Goal: Transaction & Acquisition: Book appointment/travel/reservation

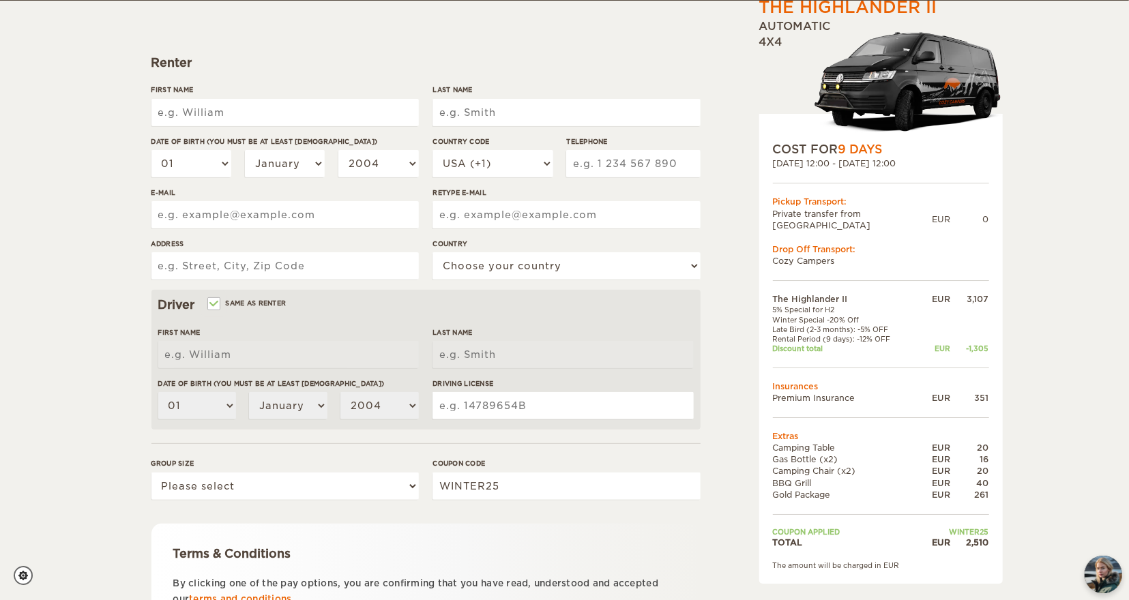
scroll to position [159, 0]
click at [216, 116] on input "First Name" at bounding box center [284, 111] width 267 height 27
type input "Allison"
click at [459, 102] on input "Last Name" at bounding box center [565, 111] width 267 height 27
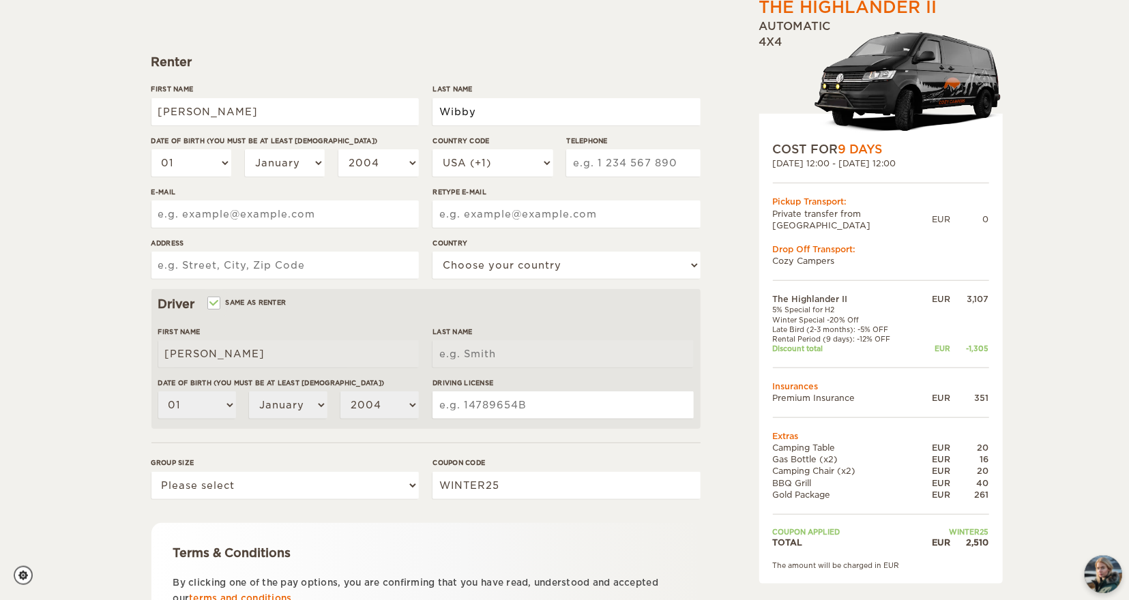
type input "Wibby"
click at [505, 44] on form "Renter First Name Allison Last Name Wibby Date of birth (You must be at least 2…" at bounding box center [425, 334] width 549 height 718
click at [151, 149] on select "01 02 03 04 05 06 07 08 09 10 11 12 13 14 15 16 17 18 19 20 21 22 23 24 25 26 2…" at bounding box center [191, 162] width 80 height 27
select select "03"
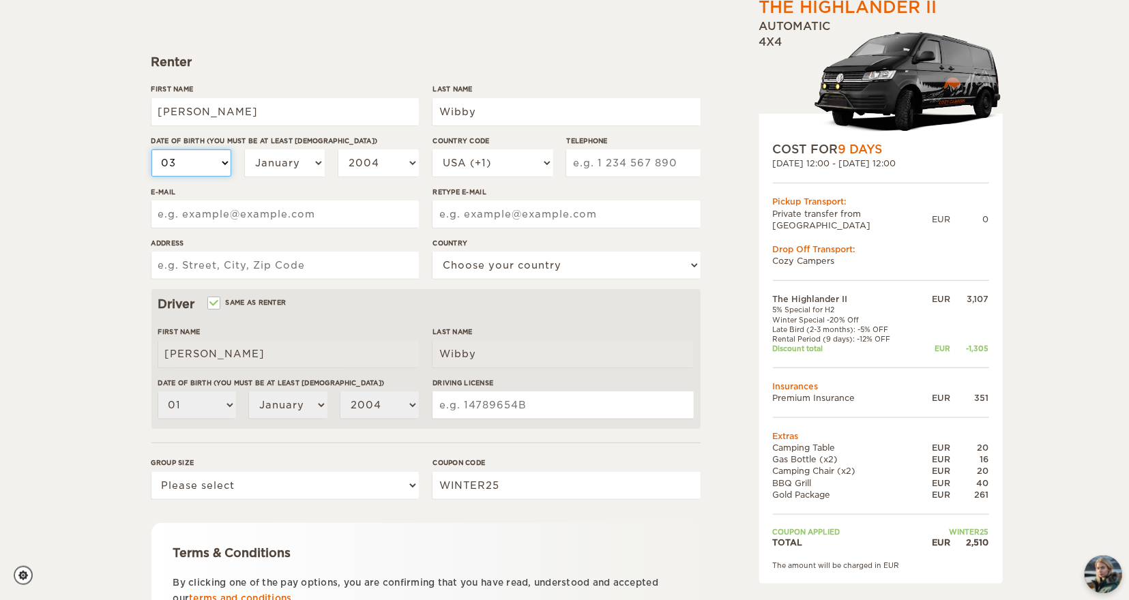
click option "03" at bounding box center [0, 0] width 0 height 0
select select "03"
click at [245, 149] on select "January February March April May June July August September October November De…" at bounding box center [285, 162] width 80 height 27
select select "03"
click option "March" at bounding box center [0, 0] width 0 height 0
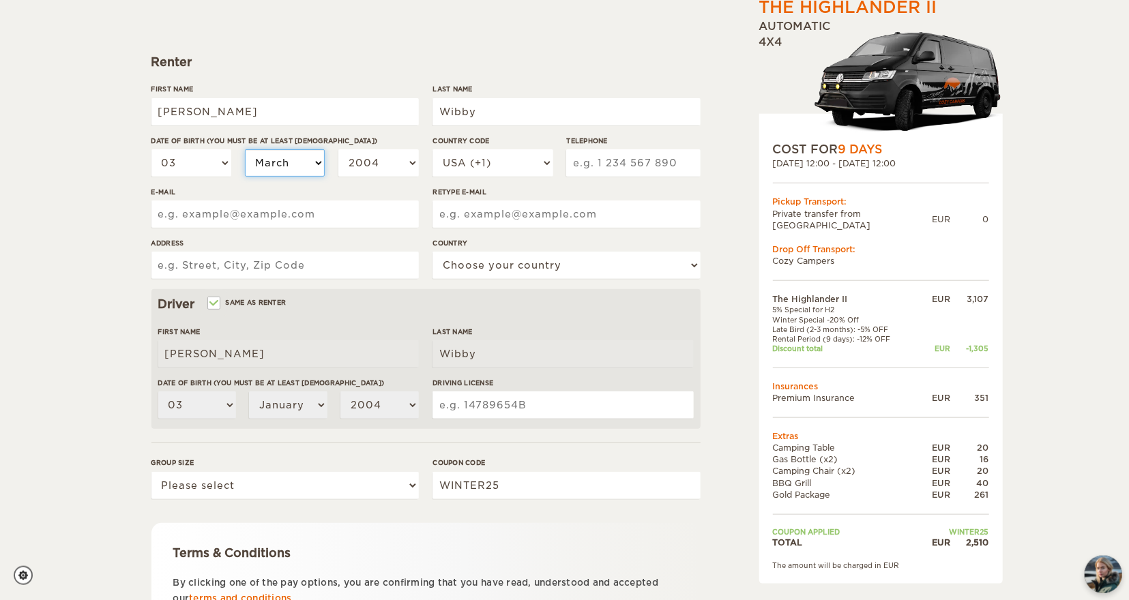
select select "03"
click at [151, 149] on select "01 02 03 04 05 06 07 08 09 10 11 12 13 14 15 16 17 18 19 20 21 22 23 24 25 26 2…" at bounding box center [191, 162] width 80 height 27
select select "10"
click option "10" at bounding box center [0, 0] width 0 height 0
select select "10"
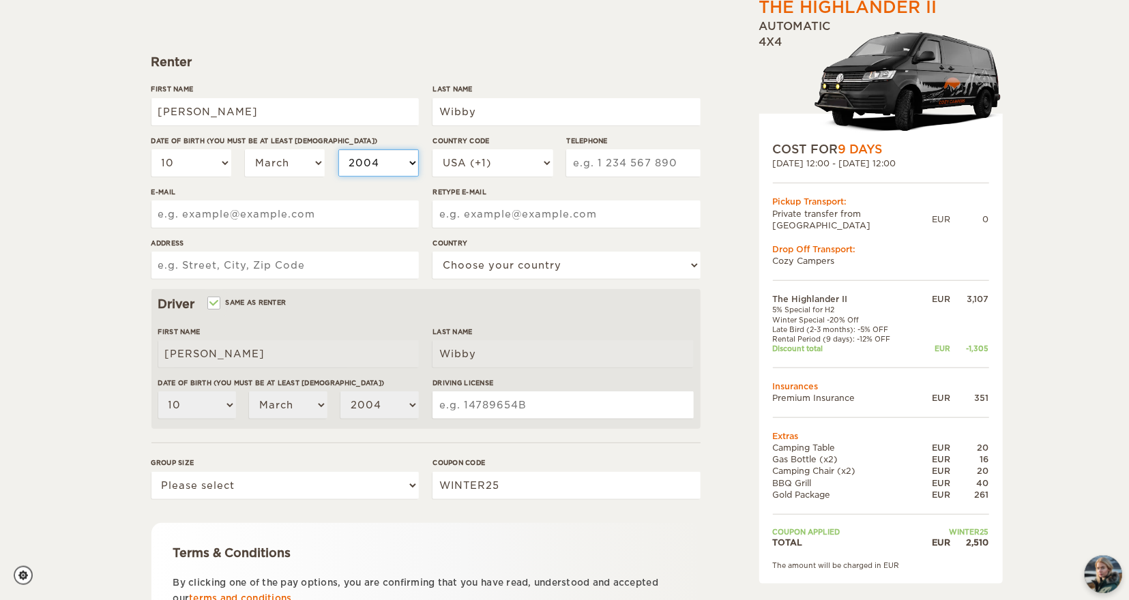
click at [338, 149] on select "2004 2003 2002 2001 2000 1999 1998 1997 1996 1995 1994 1993 1992 1991 1990 1989…" at bounding box center [378, 162] width 80 height 27
select select "1970"
click option "1970" at bounding box center [0, 0] width 0 height 0
select select "1970"
click at [613, 164] on input "Telephone" at bounding box center [633, 162] width 134 height 27
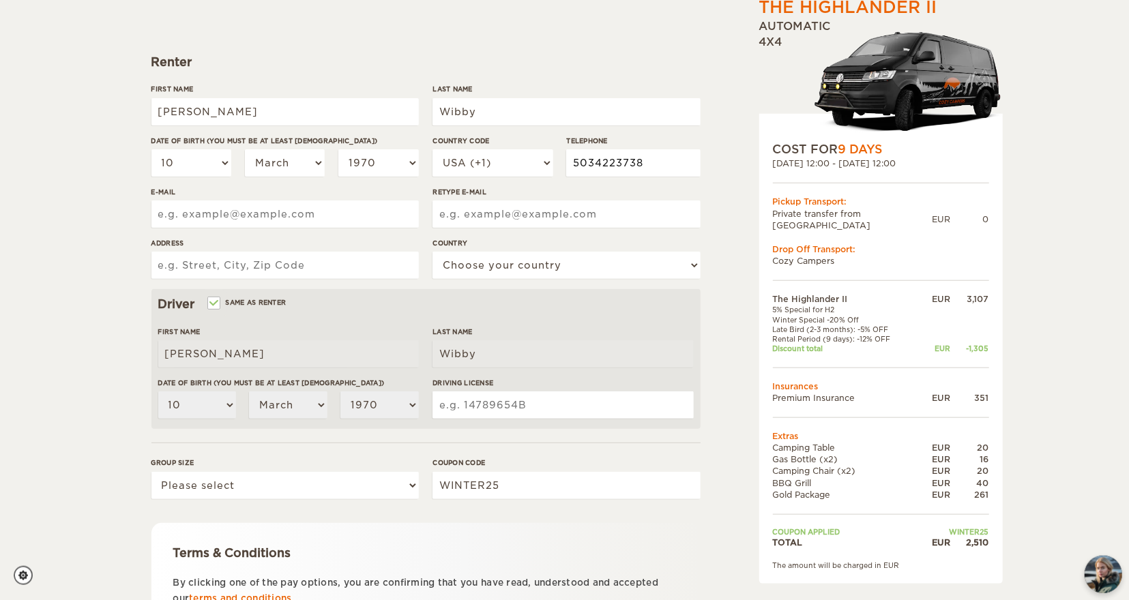
type input "5034223738"
click at [235, 216] on input "E-mail" at bounding box center [284, 214] width 267 height 27
type input "radhattr@comcast.net"
type input "4026 SE Belmont St"
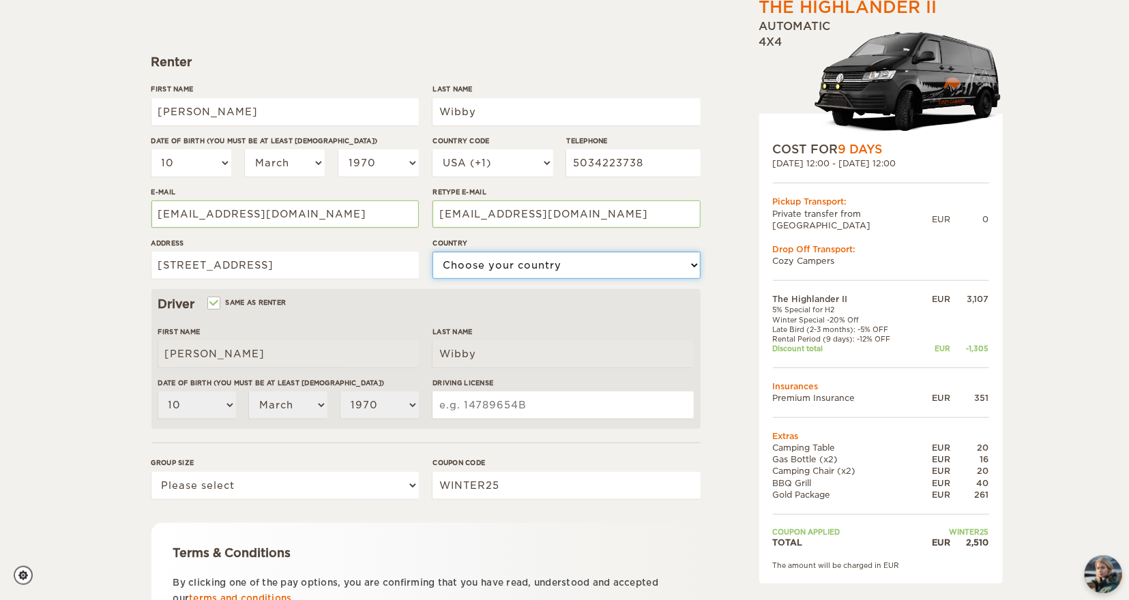
click at [432, 252] on select "Choose your country United States United Kingdom Germany Afghanistan Albania Al…" at bounding box center [565, 265] width 267 height 27
select select "222"
click option "United States" at bounding box center [0, 0] width 0 height 0
click at [478, 401] on input "Driving License" at bounding box center [562, 405] width 261 height 27
type input "5"
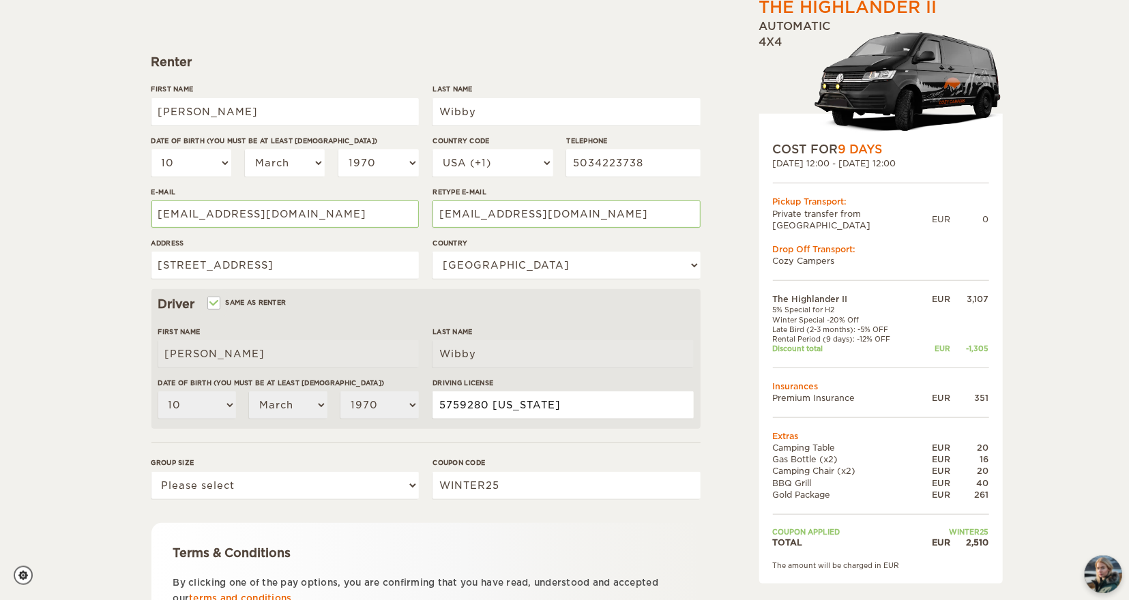
type input "5759280 Oregon"
click at [151, 472] on select "Please select 1 2" at bounding box center [284, 485] width 267 height 27
select select "2"
click option "2" at bounding box center [0, 0] width 0 height 0
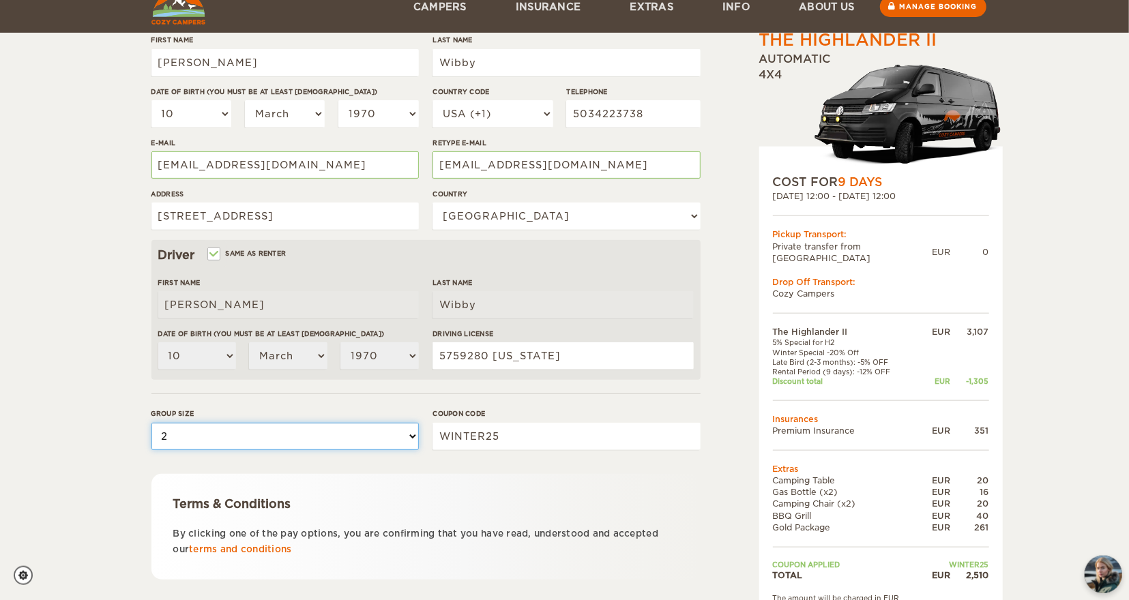
scroll to position [286, 0]
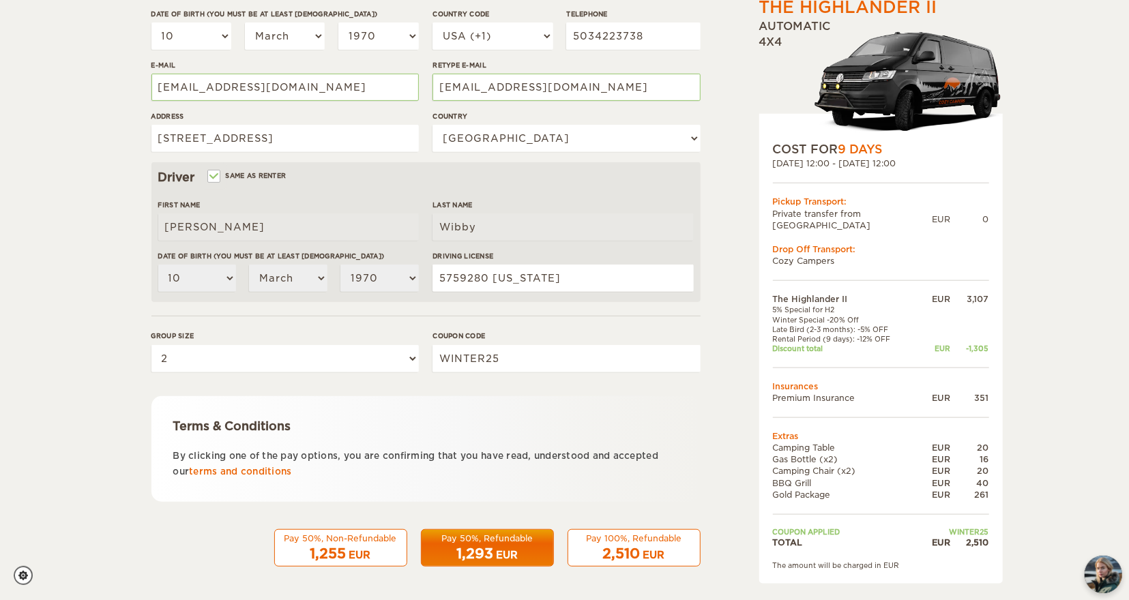
click at [497, 544] on div "1,293 EUR" at bounding box center [487, 554] width 115 height 20
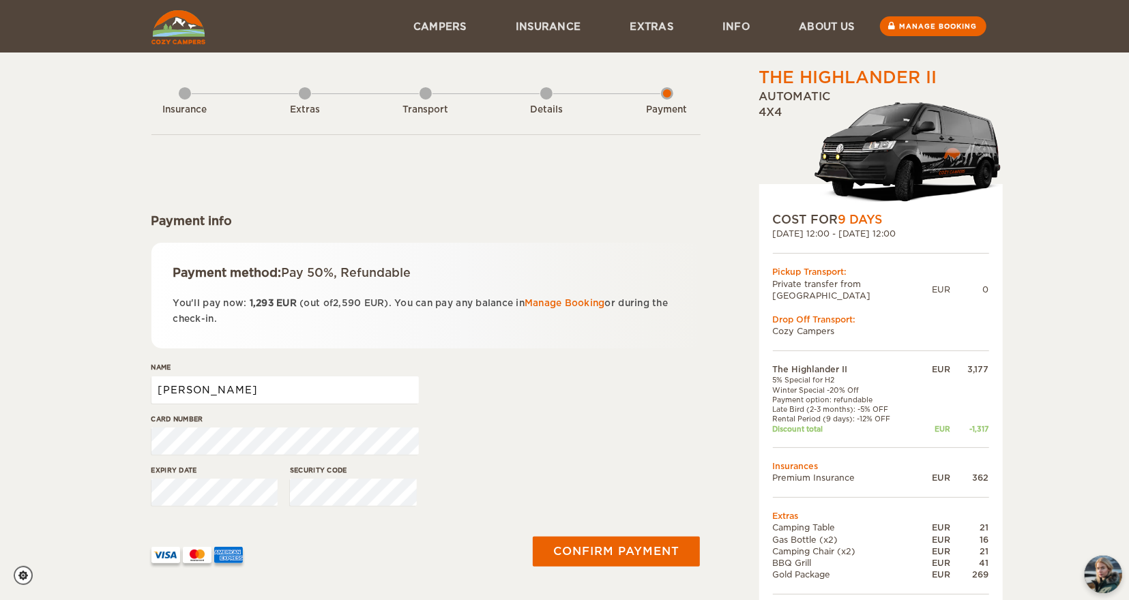
click at [235, 387] on input "Allison" at bounding box center [284, 390] width 267 height 27
type input "Allison Wibby"
click at [469, 355] on form "Payment info Payment method: Pay 50%, Refundable You'll pay now: 1,293 EUR (out…" at bounding box center [425, 360] width 549 height 453
click at [456, 398] on div "Name Allison Wibby" at bounding box center [425, 387] width 549 height 51
click at [599, 368] on div "Name Allison Wibby" at bounding box center [425, 387] width 549 height 51
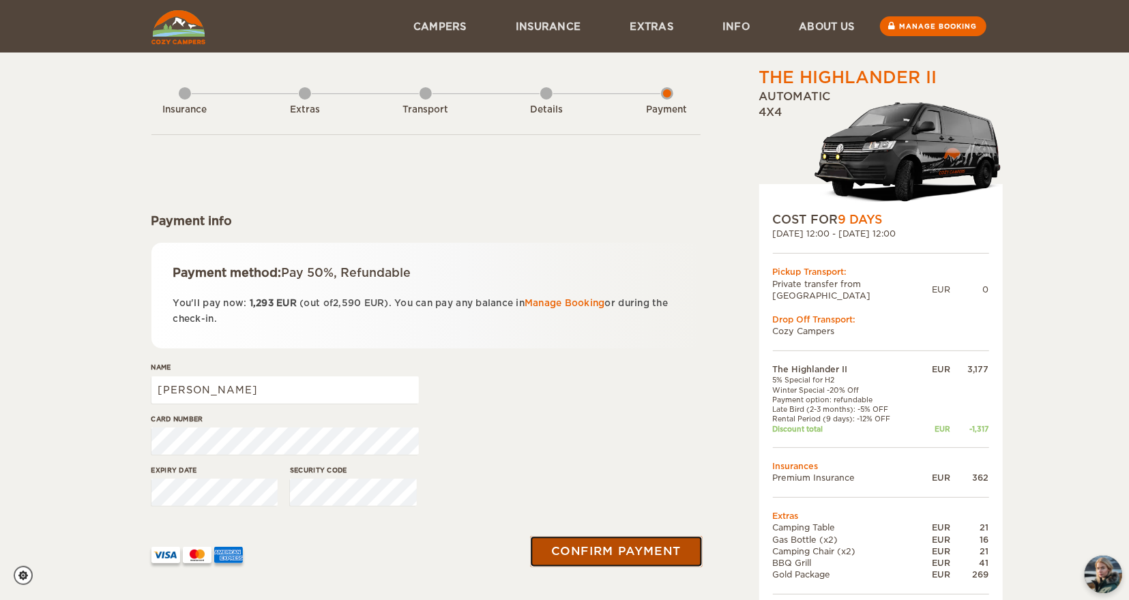
click at [618, 553] on button "Confirm payment" at bounding box center [617, 552] width 172 height 31
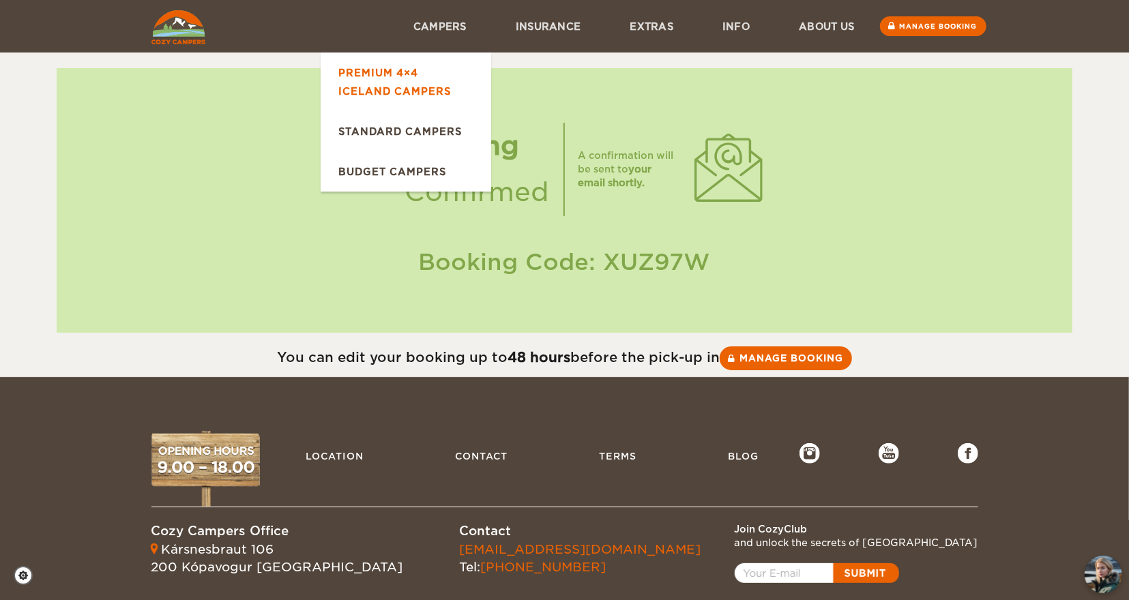
click at [370, 79] on link "Premium 4×4 Iceland Campers" at bounding box center [406, 82] width 171 height 59
